Goal: Task Accomplishment & Management: Use online tool/utility

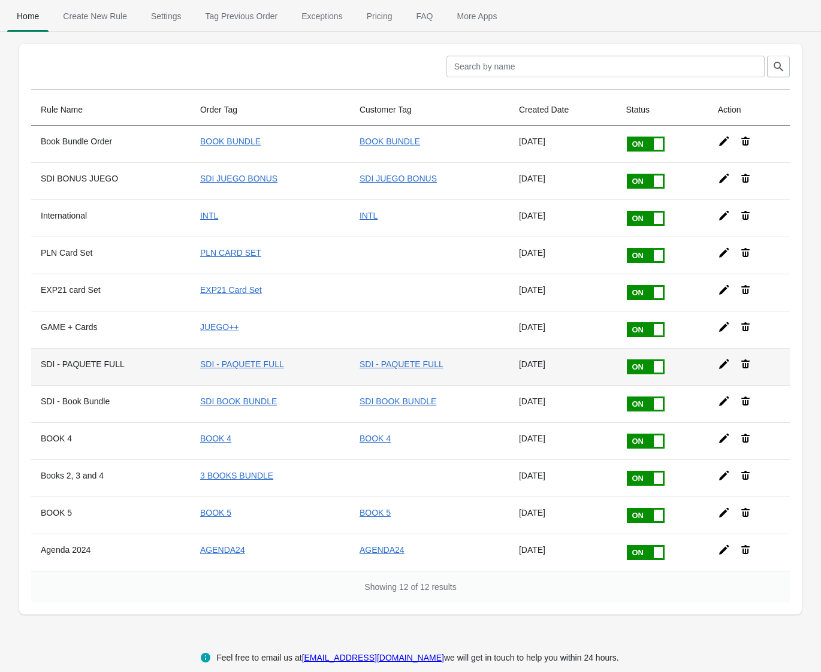
click at [721, 364] on icon at bounding box center [724, 365] width 10 height 10
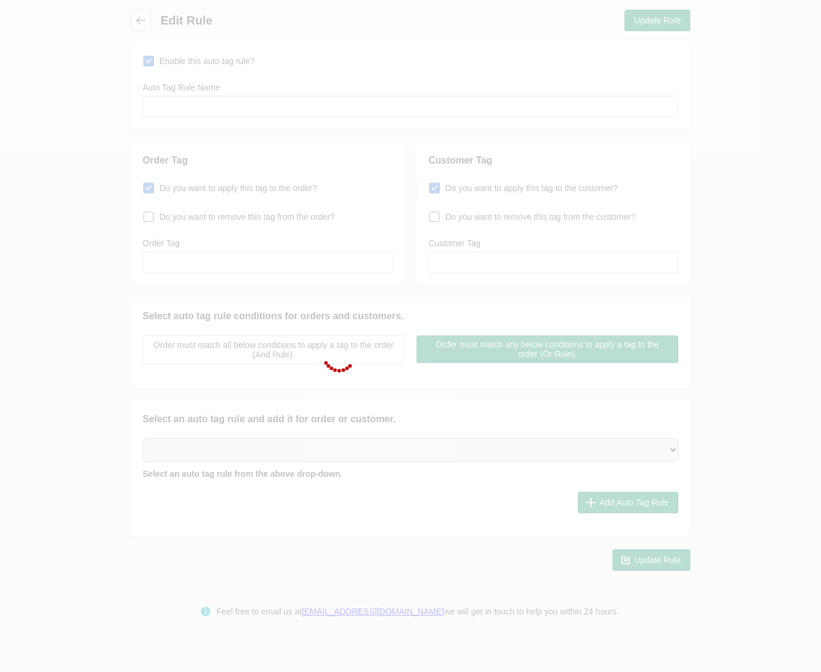
type input "SDI - PAQUETE FULL"
checkbox input "true"
type input "SDI - PAQUETE FULL"
checkbox input "true"
type input "SDI - PAQUETE FULL"
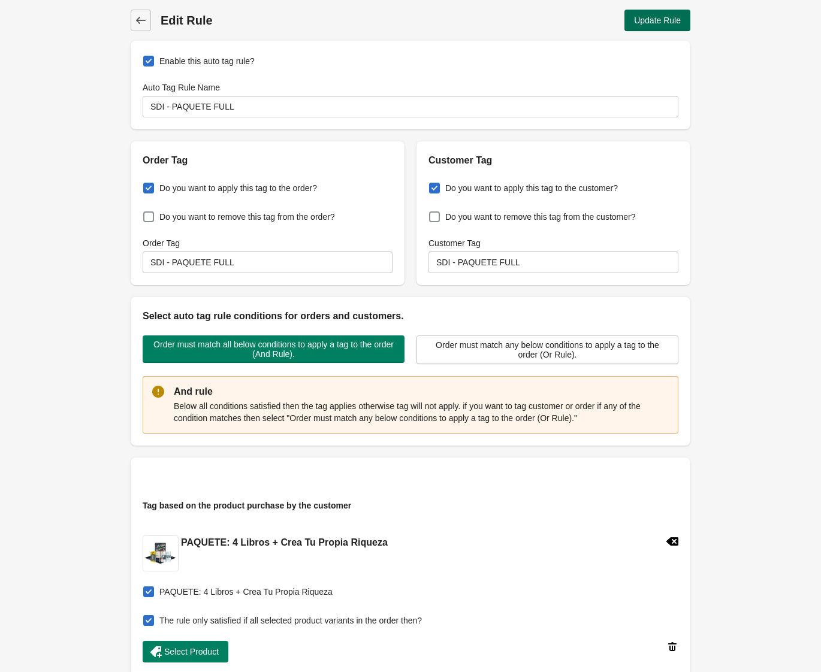
click at [642, 10] on button "Update Rule" at bounding box center [657, 21] width 66 height 22
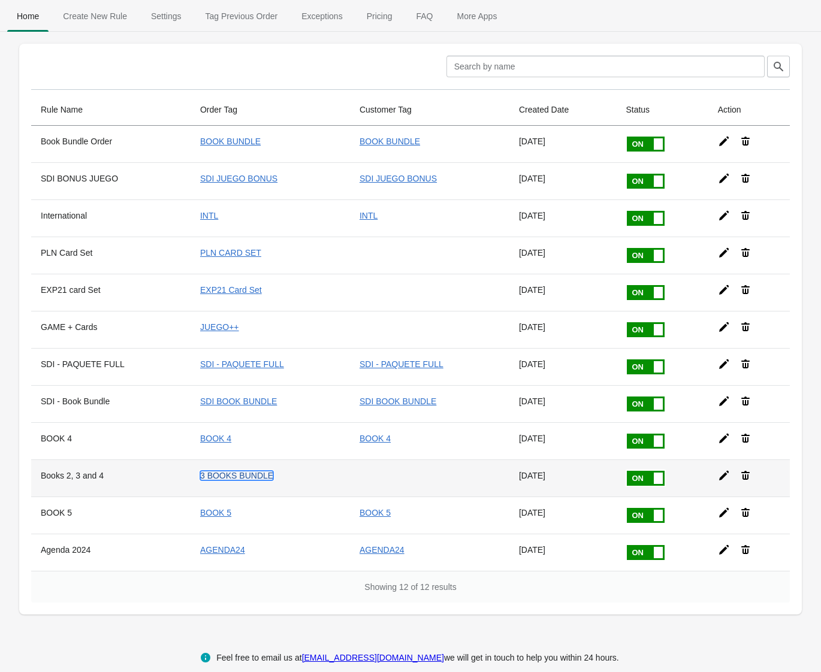
click at [235, 473] on link "3 BOOKS BUNDLE" at bounding box center [236, 476] width 73 height 10
click at [723, 476] on icon at bounding box center [724, 476] width 10 height 10
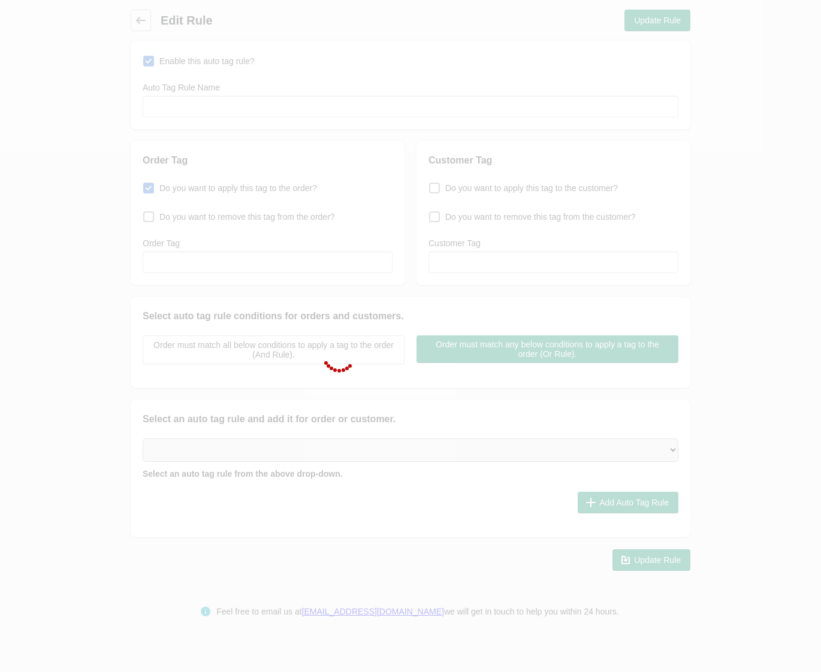
type input "Books 2, 3 and 4"
checkbox input "true"
type input "3 BOOKS BUNDLE"
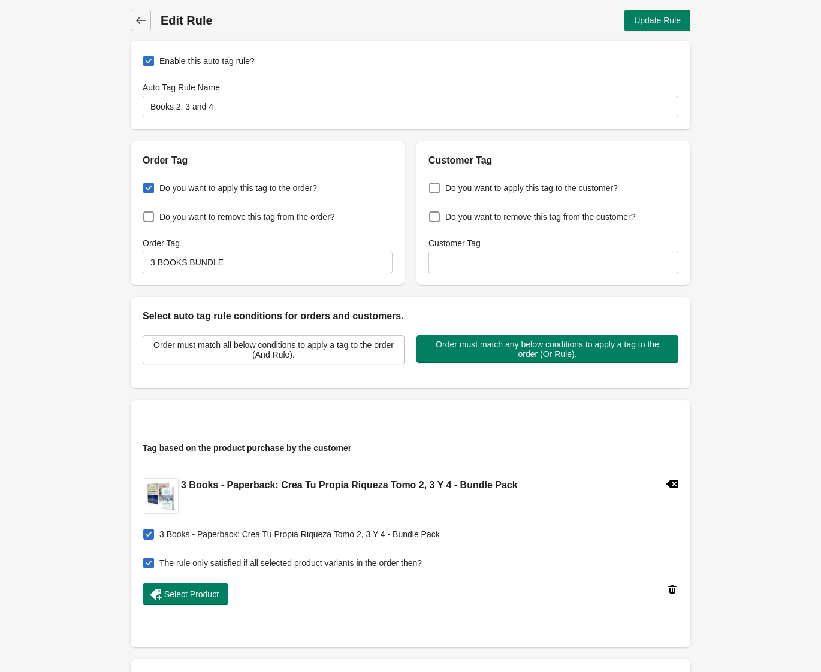
click at [124, 11] on div "Back Edit Rule Update Rule Enable this auto tag rule? Auto Tag Rule Name Books …" at bounding box center [410, 420] width 598 height 840
click at [141, 14] on icon at bounding box center [141, 20] width 12 height 12
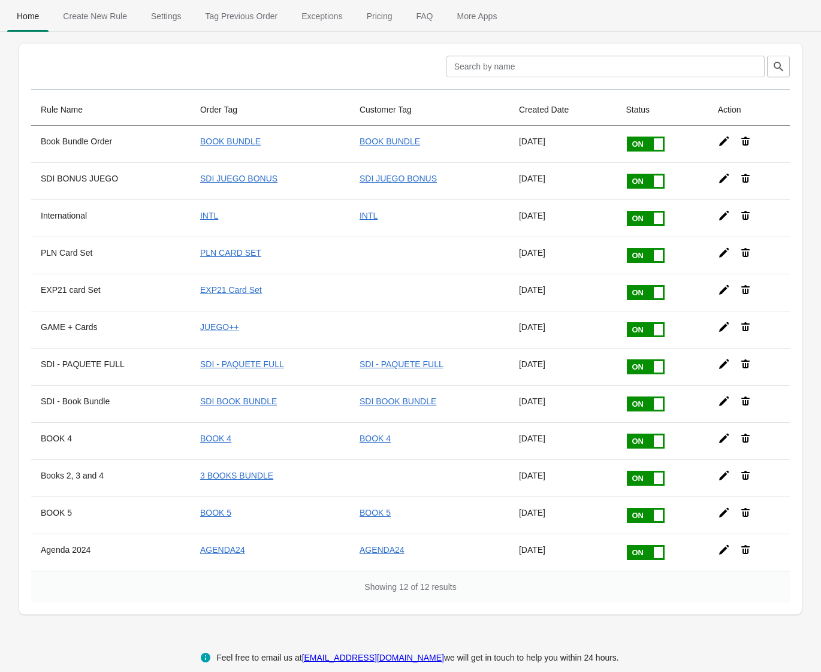
click at [723, 364] on icon at bounding box center [724, 365] width 10 height 10
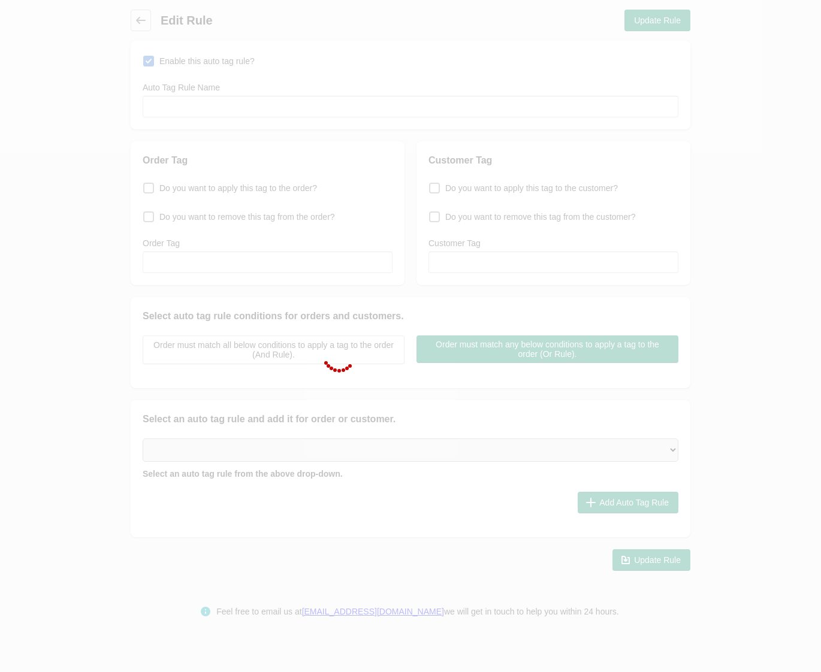
type input "SDI - PAQUETE FULL"
checkbox input "true"
type input "SDI - PAQUETE FULL"
checkbox input "true"
type input "SDI - PAQUETE FULL"
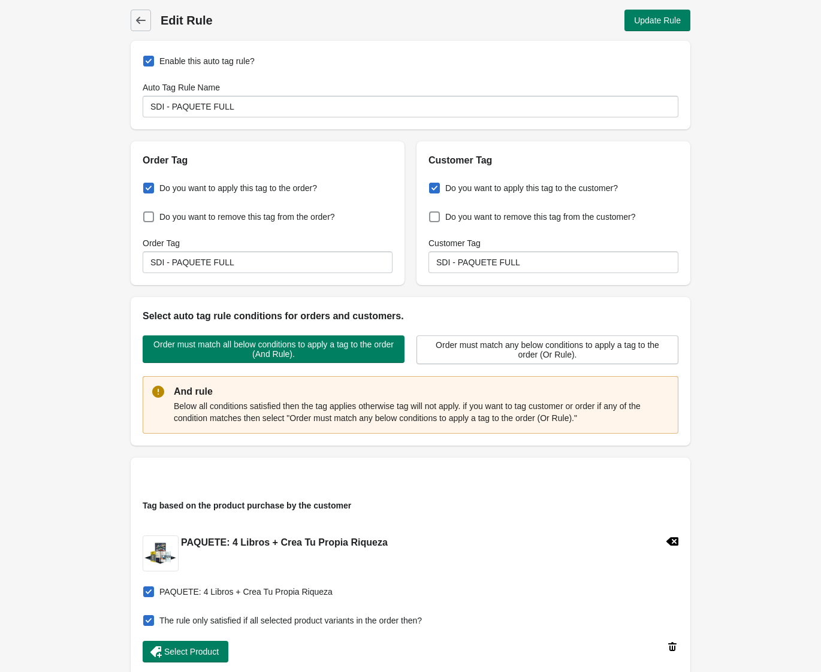
click at [434, 183] on span at bounding box center [434, 188] width 11 height 11
click at [432, 185] on input "Do you want to apply this tag to the customer?" at bounding box center [432, 185] width 1 height 1
checkbox input "false"
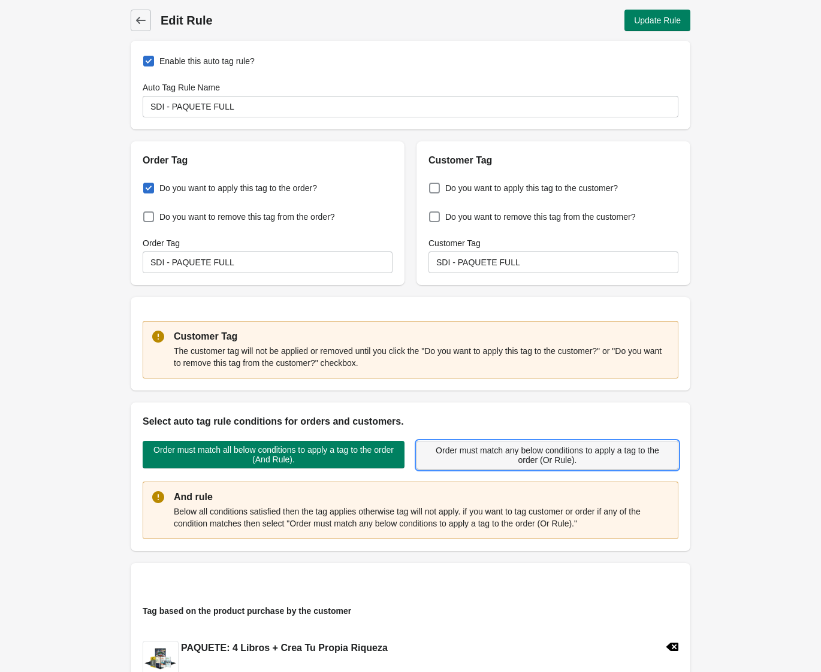
click at [491, 457] on span "Order must match any below conditions to apply a tag to the order (Or Rule)." at bounding box center [548, 455] width 242 height 19
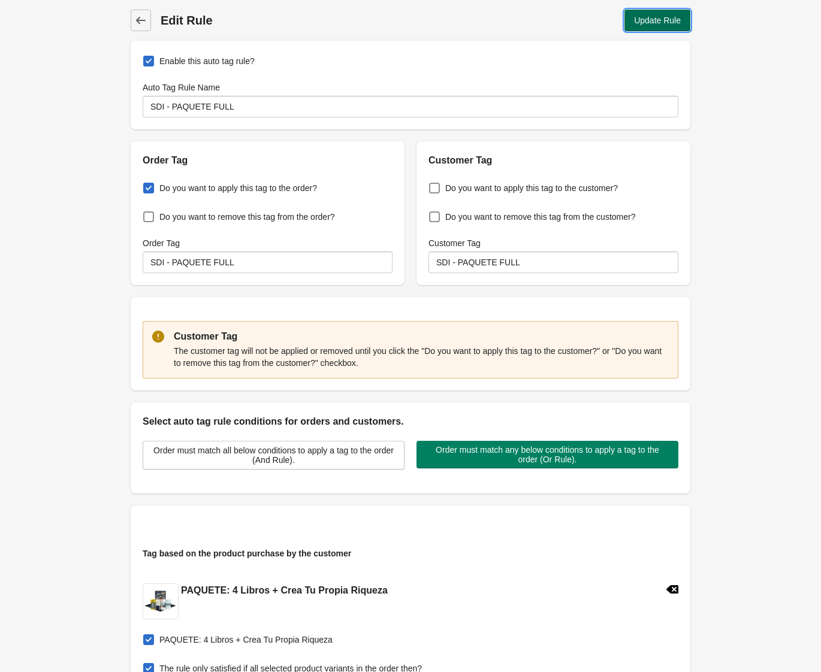
click at [640, 18] on span "Update Rule" at bounding box center [657, 21] width 47 height 10
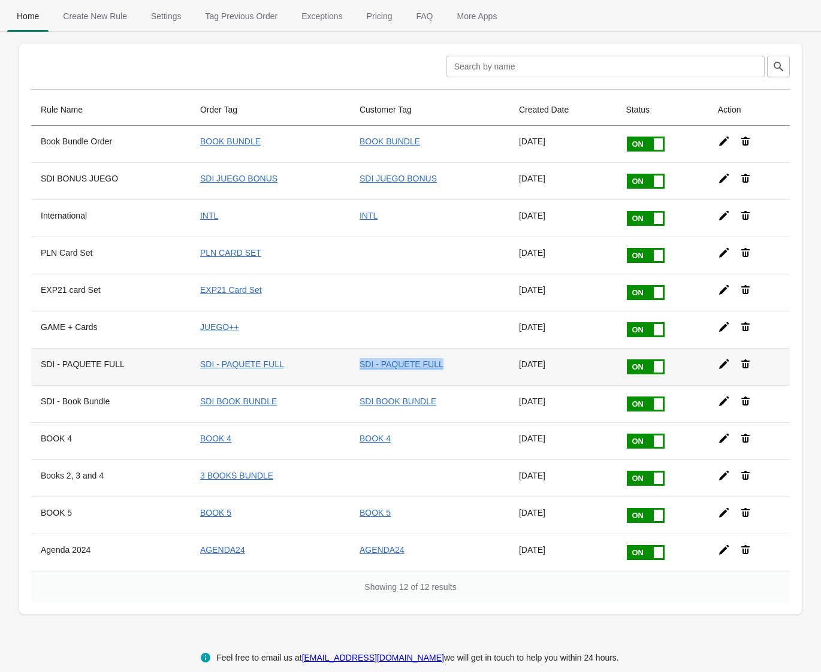
drag, startPoint x: 427, startPoint y: 361, endPoint x: 342, endPoint y: 361, distance: 85.1
click at [342, 361] on tr "SDI - PAQUETE FULL SDI - PAQUETE FULL SDI - PAQUETE FULL [DATE]" at bounding box center [410, 366] width 759 height 37
copy tr "SDI - PAQUETE FULL"
